Goal: Find specific page/section: Find specific page/section

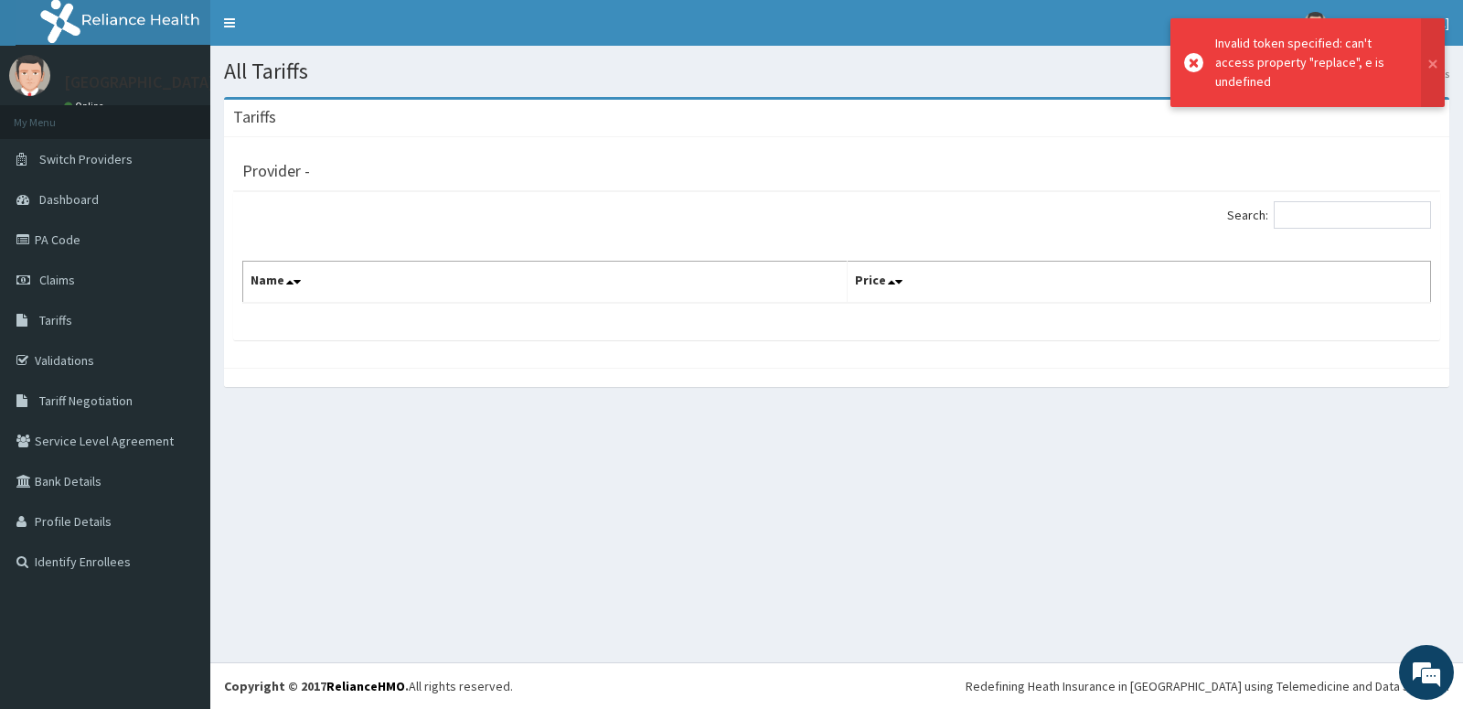
click at [61, 325] on span "Tariffs" at bounding box center [55, 320] width 33 height 16
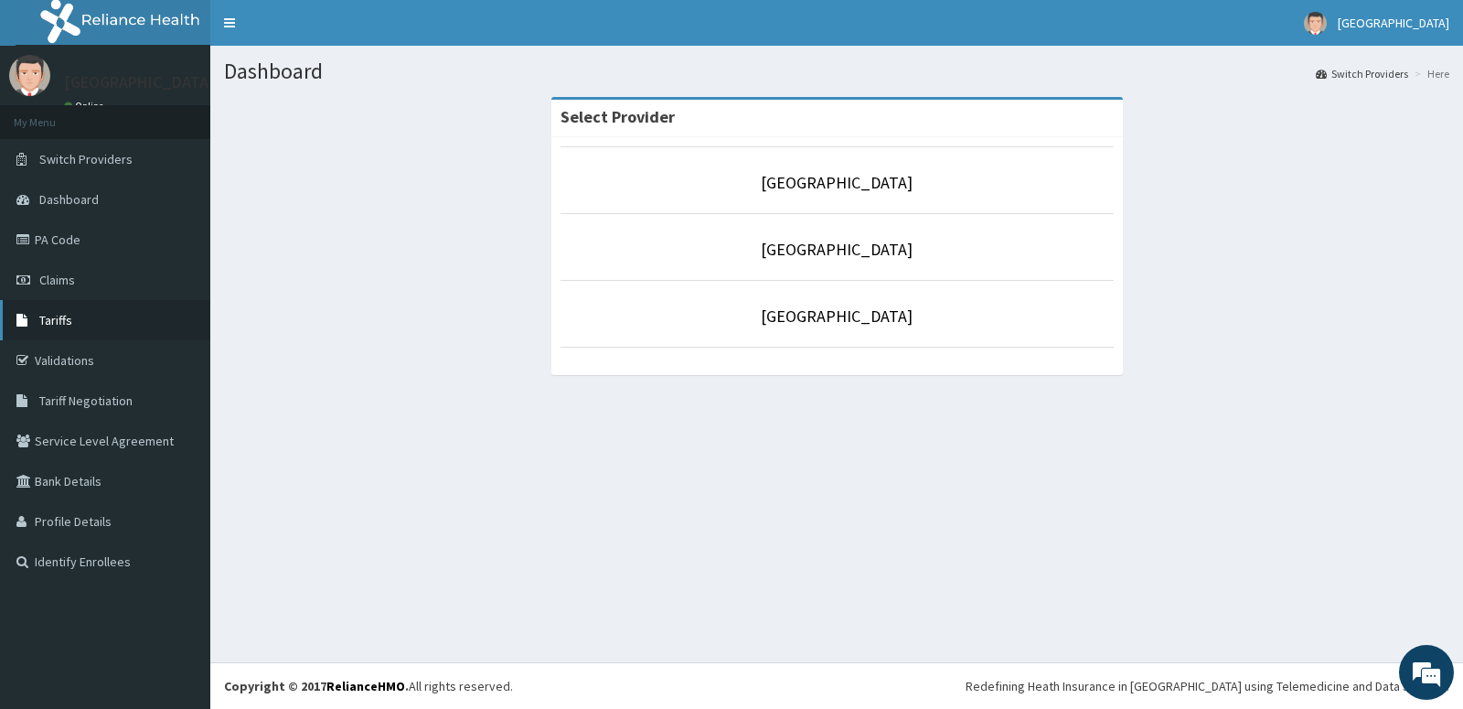
click at [67, 324] on span "Tariffs" at bounding box center [55, 320] width 33 height 16
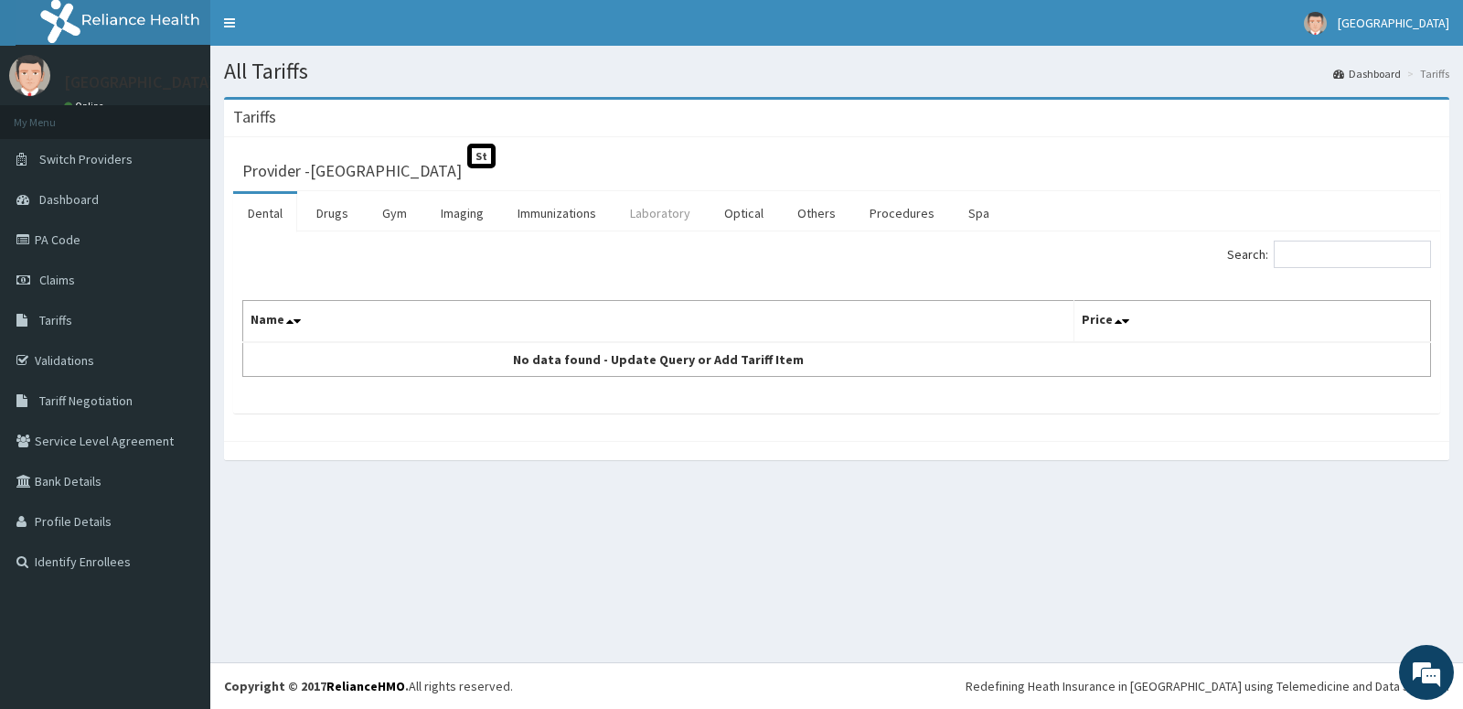
click at [653, 207] on link "Laboratory" at bounding box center [660, 213] width 90 height 38
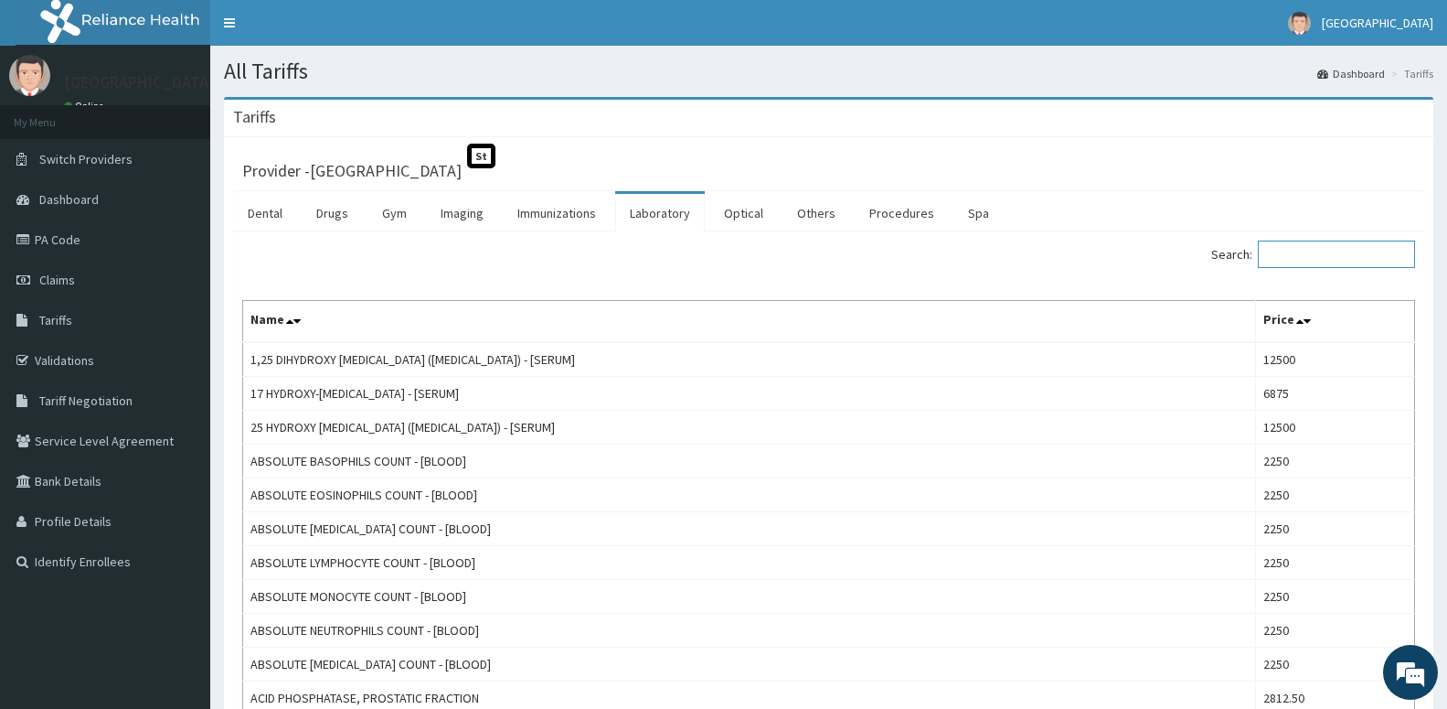
click at [1287, 254] on input "Search:" at bounding box center [1336, 253] width 157 height 27
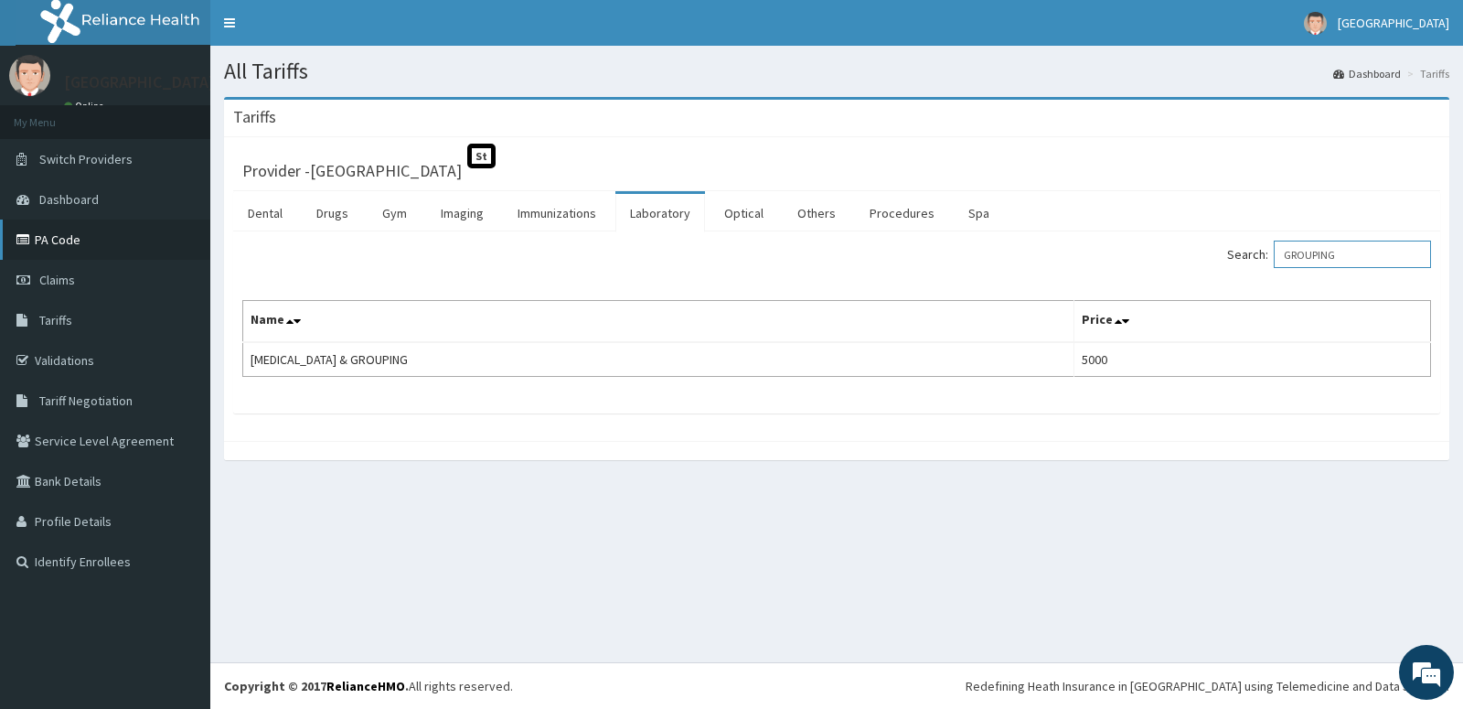
type input "GROUPING"
click at [86, 234] on link "PA Code" at bounding box center [105, 239] width 210 height 40
